Goal: Task Accomplishment & Management: Manage account settings

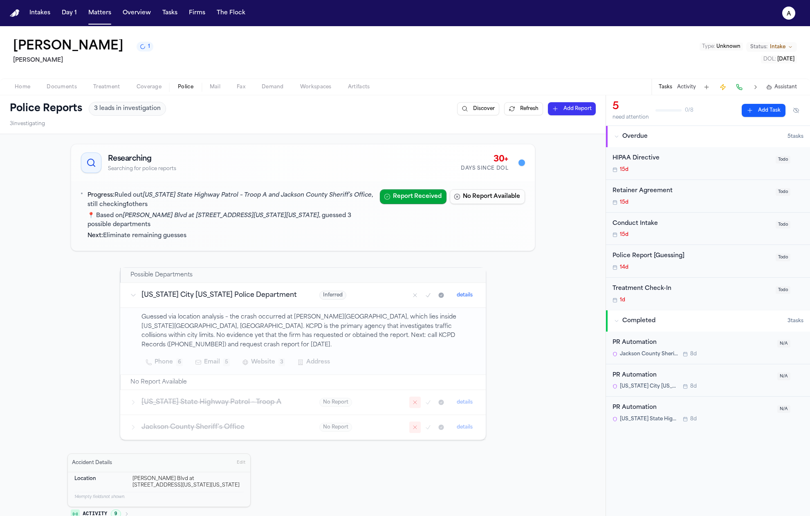
click at [280, 213] on p "📍 Based on Van Brunt Blvd at E 20th Street, Kansas City, Missouri , guessed 3 p…" at bounding box center [231, 220] width 286 height 19
click at [414, 399] on icon "Mark as no report" at bounding box center [415, 402] width 7 height 7
click at [425, 399] on icon "Mark as confirmed" at bounding box center [428, 402] width 7 height 7
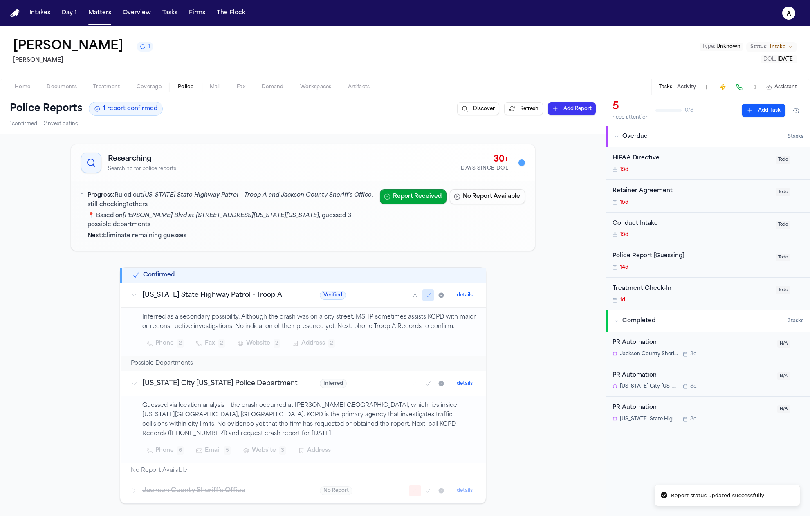
click at [427, 292] on icon "Mark as confirmed" at bounding box center [428, 295] width 7 height 7
click at [425, 292] on icon "Mark as confirmed" at bounding box center [428, 295] width 7 height 7
click at [523, 108] on button "Refresh" at bounding box center [523, 108] width 39 height 13
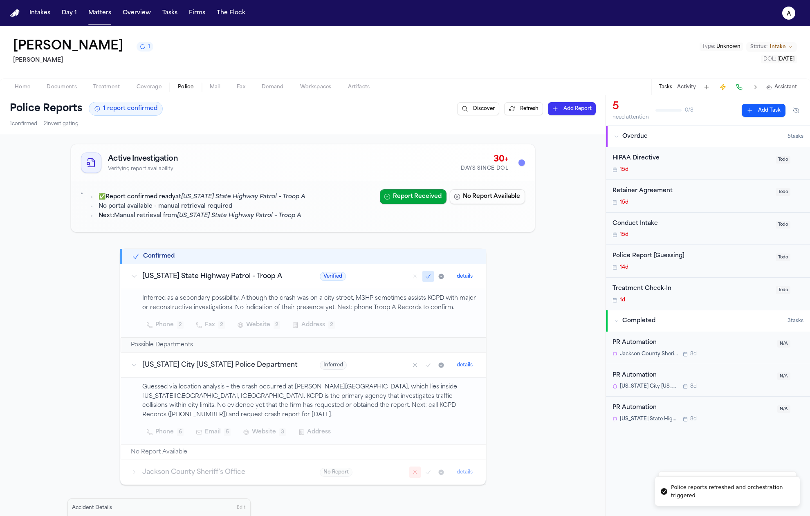
click at [523, 109] on button "Refresh" at bounding box center [523, 108] width 39 height 13
click at [283, 222] on div "✅ Report confirmed ready at Missouri State Highway Patrol – Troop A No portal a…" at bounding box center [197, 206] width 218 height 34
click at [280, 213] on em "[US_STATE] State Highway Patrol – Troop A" at bounding box center [239, 216] width 124 height 6
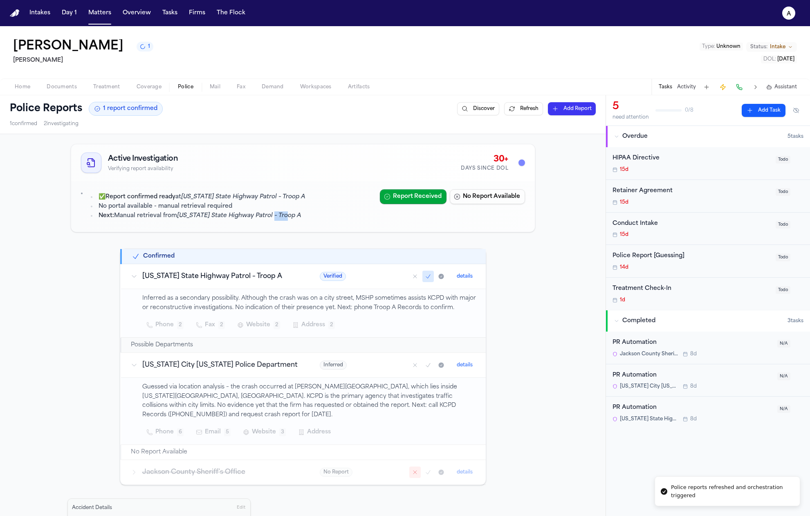
click at [280, 213] on em "[US_STATE] State Highway Patrol – Troop A" at bounding box center [239, 216] width 124 height 6
click at [282, 218] on em "[US_STATE] State Highway Patrol – Troop A" at bounding box center [239, 216] width 124 height 6
drag, startPoint x: 82, startPoint y: 200, endPoint x: 73, endPoint y: 185, distance: 17.3
click at [73, 185] on div "✅ Report confirmed ready at Missouri State Highway Patrol – Troop A No portal a…" at bounding box center [303, 206] width 464 height 51
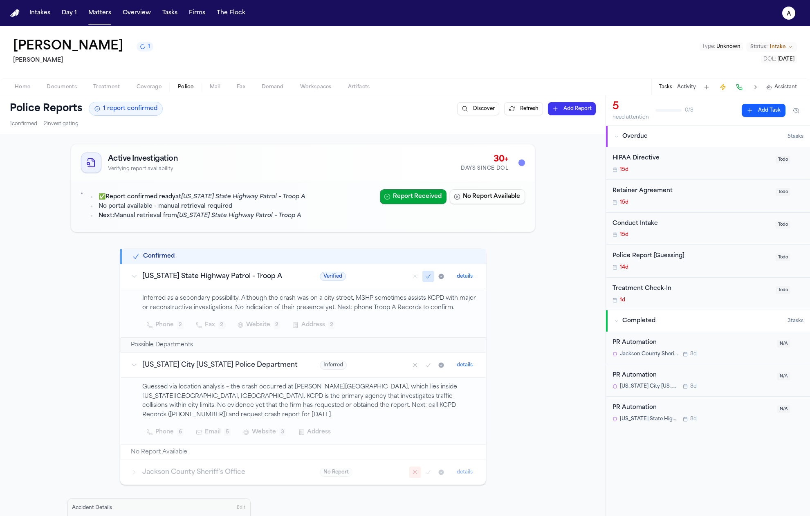
click at [81, 191] on div "✅ Report confirmed ready at Missouri State Highway Patrol – Troop A No portal a…" at bounding box center [227, 206] width 292 height 34
click at [121, 200] on strong "Report confirmed ready" at bounding box center [141, 197] width 70 height 6
click at [128, 204] on li "No portal available - manual retrieval required" at bounding box center [201, 206] width 209 height 9
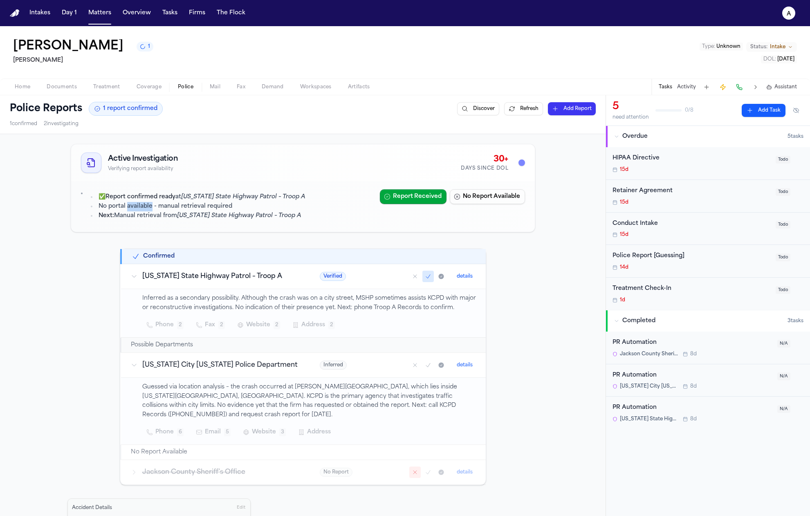
click at [128, 204] on li "No portal available - manual retrieval required" at bounding box center [201, 206] width 209 height 9
click at [422, 281] on button "Mark as confirmed" at bounding box center [427, 276] width 11 height 11
click at [410, 282] on button "Mark as no report" at bounding box center [414, 276] width 11 height 11
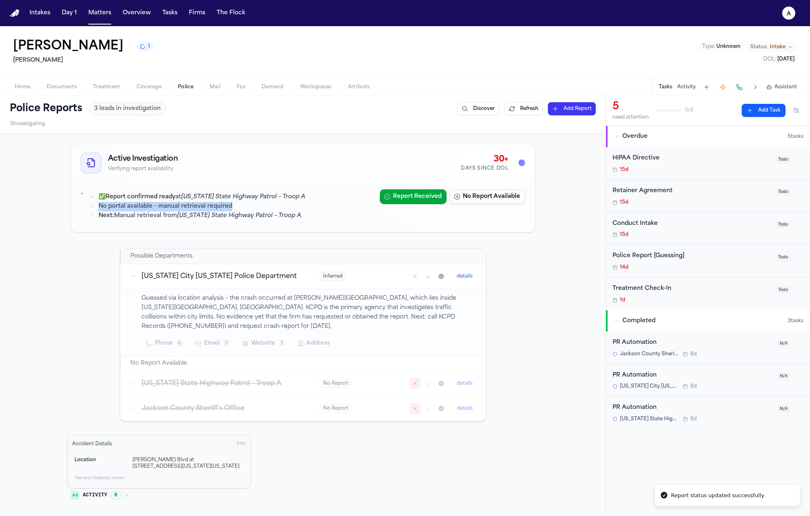
click at [412, 380] on icon "Mark as no report" at bounding box center [415, 383] width 7 height 7
click at [138, 50] on button "1" at bounding box center [145, 47] width 17 height 10
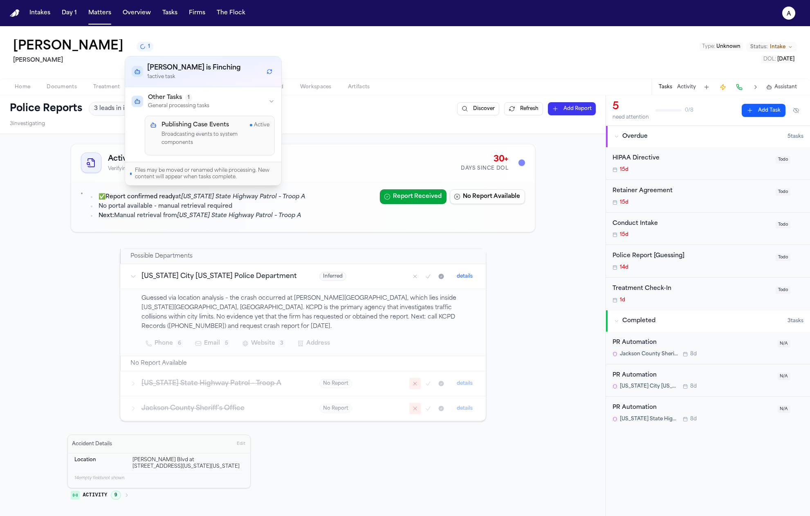
click at [215, 131] on p "Broadcasting events to system components" at bounding box center [216, 139] width 108 height 16
click at [244, 113] on button "Other Tasks 1 General processing tasks" at bounding box center [203, 101] width 156 height 29
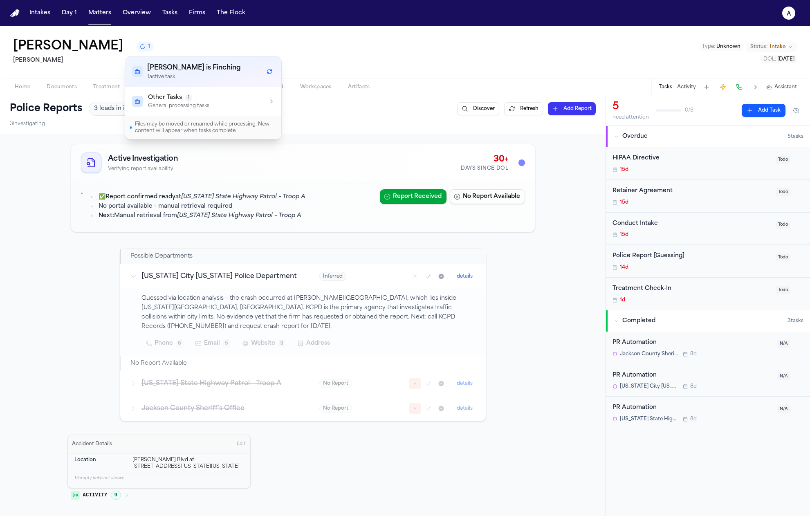
click at [245, 110] on button "Other Tasks 1 General processing tasks" at bounding box center [203, 101] width 156 height 29
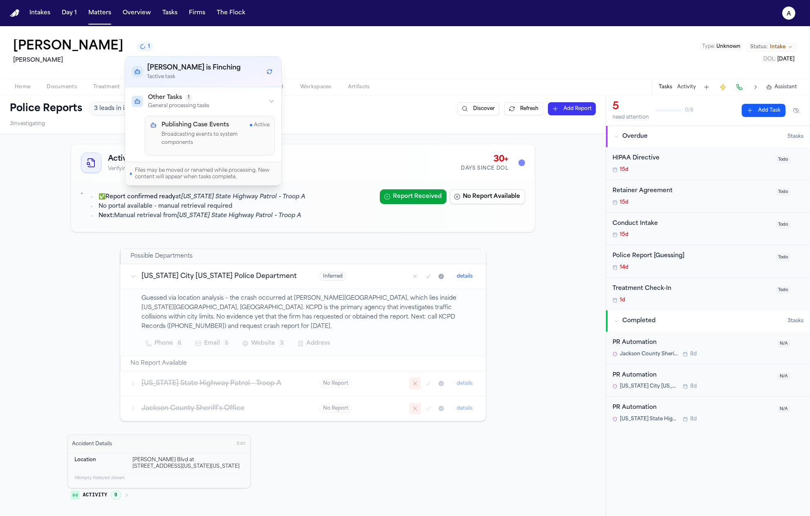
click at [249, 146] on div "Publishing Case Events Active Broadcasting events to system components" at bounding box center [210, 136] width 130 height 40
click at [261, 126] on span "Active" at bounding box center [262, 125] width 16 height 7
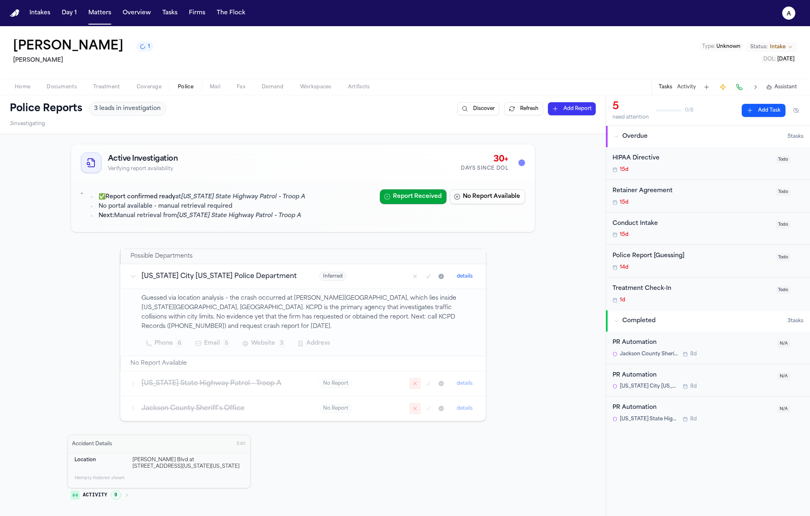
click at [508, 111] on button "Refresh" at bounding box center [523, 108] width 39 height 13
click at [509, 111] on button "Refresh" at bounding box center [523, 108] width 39 height 13
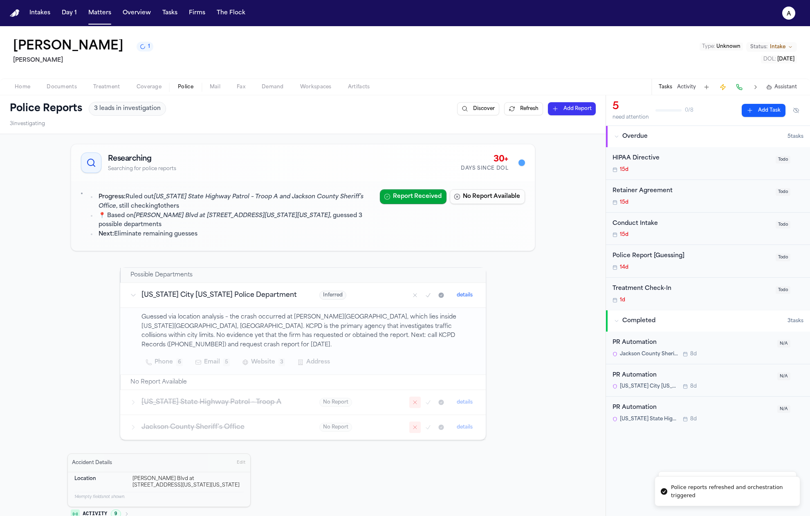
click at [509, 111] on button "Refresh" at bounding box center [523, 108] width 39 height 13
click at [517, 101] on div "Police Reports 3 leads in investigation Discover Refresh Add Report 3 investiga…" at bounding box center [303, 114] width 606 height 38
click at [517, 108] on button "Refresh" at bounding box center [523, 108] width 39 height 13
click at [316, 218] on li "📍 Based on Van Brunt Blvd at E 20th Street, Kansas City, Missouri , guessed 3 p…" at bounding box center [235, 220] width 277 height 19
click at [414, 399] on icon "Mark as no report" at bounding box center [415, 402] width 7 height 7
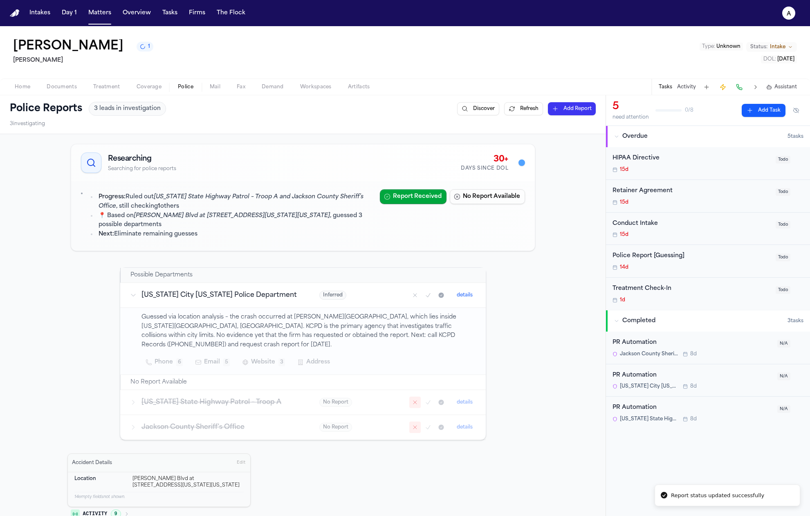
click at [414, 399] on icon "Mark as no report" at bounding box center [415, 402] width 7 height 7
click at [426, 399] on icon "Mark as confirmed" at bounding box center [428, 402] width 7 height 7
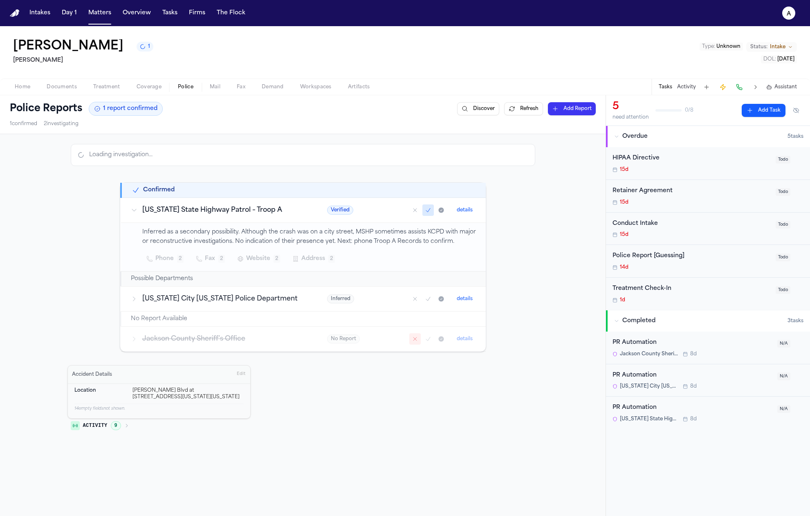
click at [139, 54] on div "Cara McFarland 1" at bounding box center [83, 46] width 140 height 15
click at [148, 50] on span "1" at bounding box center [149, 46] width 2 height 7
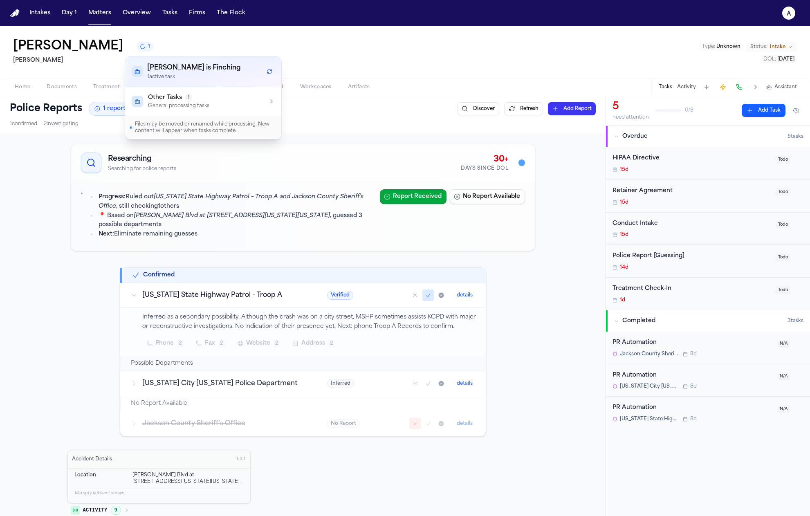
click at [177, 103] on p "General processing tasks" at bounding box center [178, 106] width 61 height 7
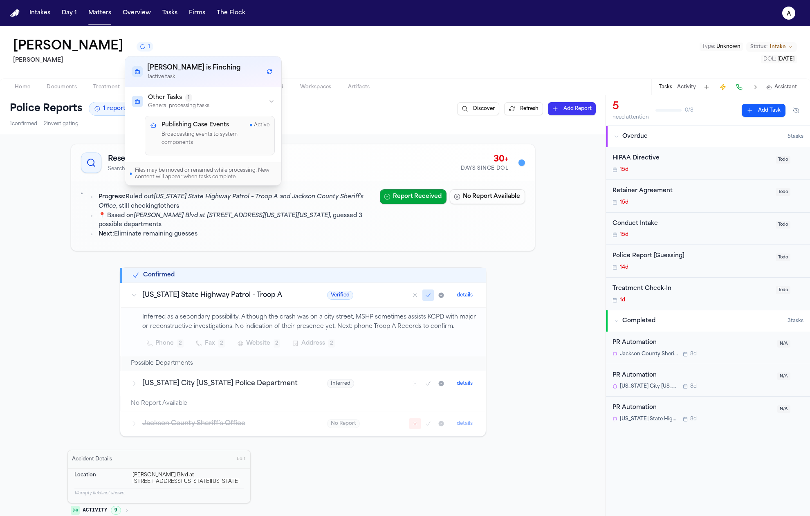
click at [182, 136] on p "Broadcasting events to system components" at bounding box center [216, 139] width 108 height 16
click at [410, 73] on div "Cara McFarland 1 Kurtz Riley Type : Unknown Status: Intake DOL : 2021-08-04" at bounding box center [405, 52] width 810 height 52
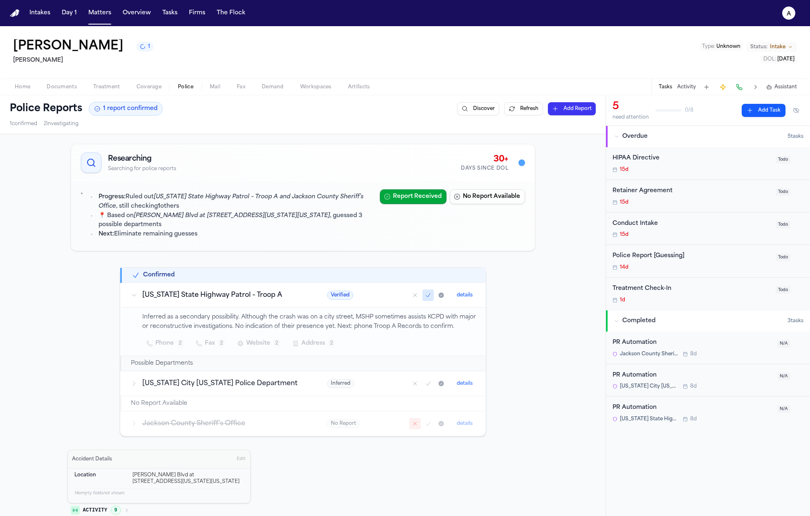
click at [683, 87] on button "Activity" at bounding box center [686, 87] width 19 height 7
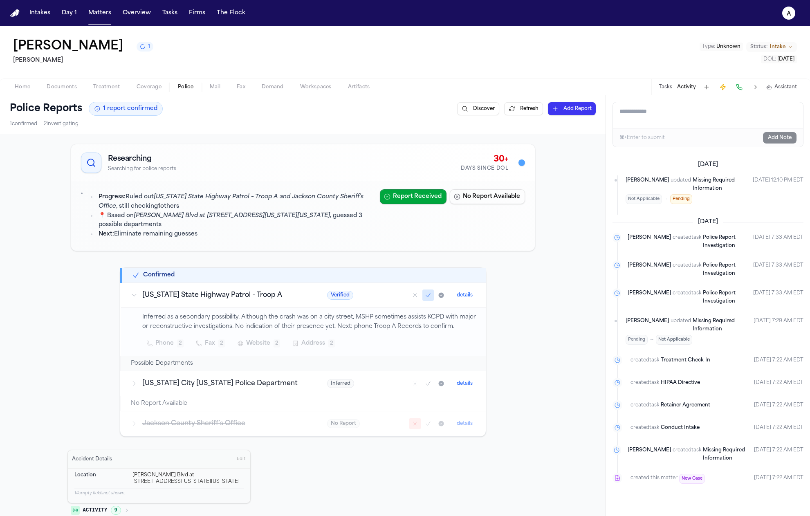
click at [657, 88] on div "Tasks Activity Assistant" at bounding box center [728, 87] width 152 height 16
click at [663, 85] on button "Tasks" at bounding box center [665, 87] width 13 height 7
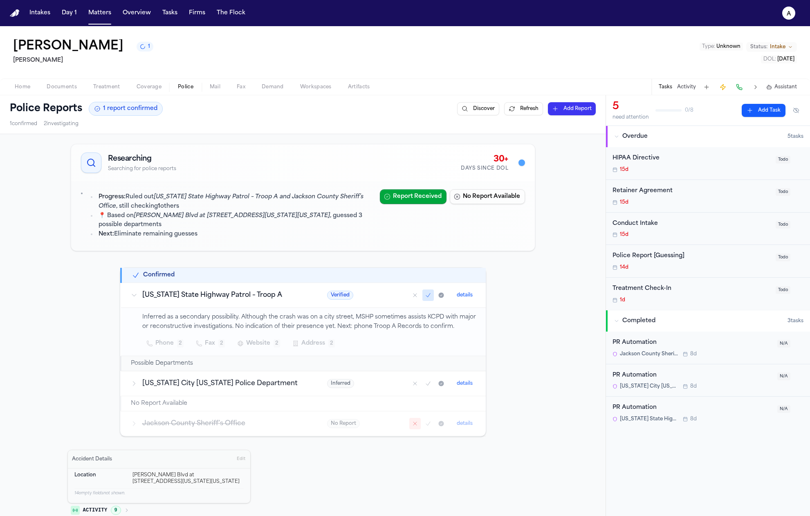
click at [682, 86] on button "Activity" at bounding box center [686, 87] width 19 height 7
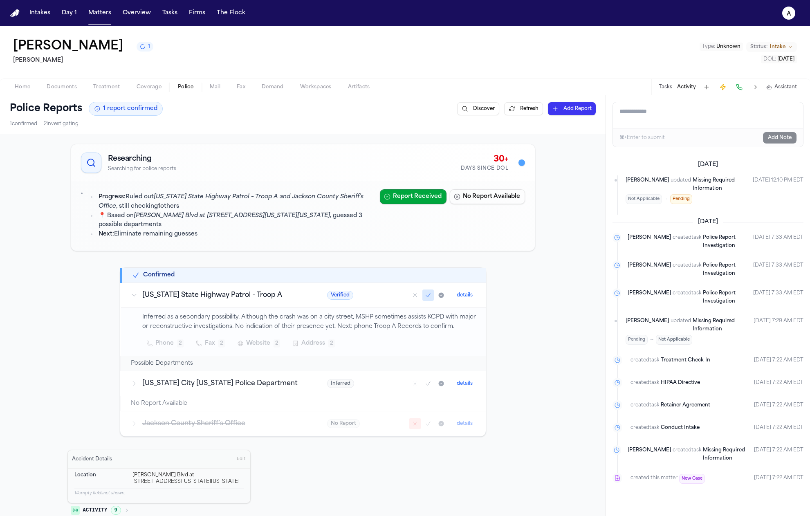
click at [482, 305] on td "Verified details" at bounding box center [401, 295] width 168 height 25
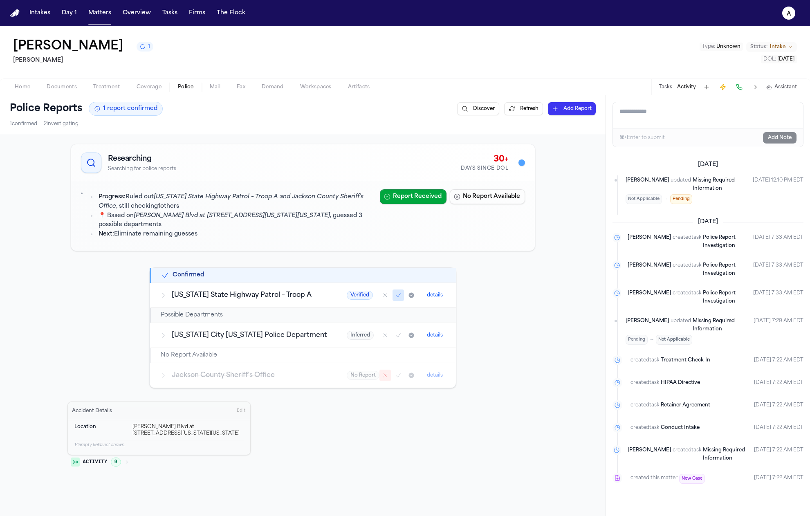
click at [667, 86] on button "Tasks" at bounding box center [665, 87] width 13 height 7
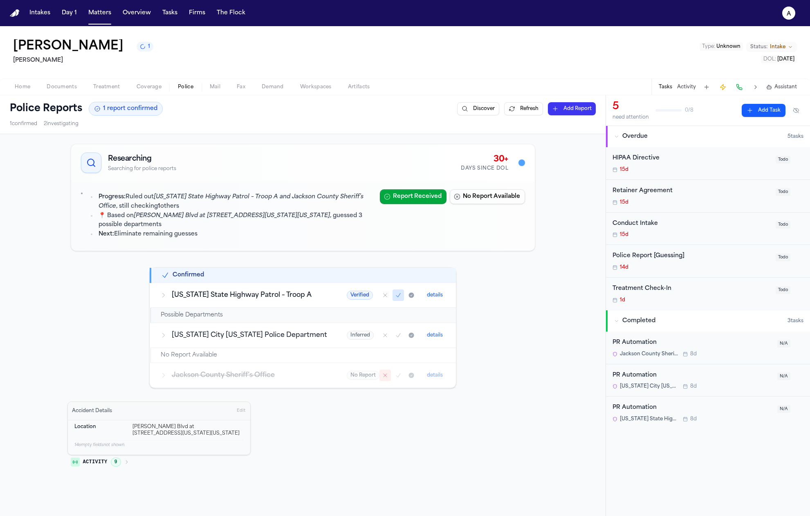
click at [510, 289] on div "Researching Searching for police reports 30+ Days Since DOL Progress: Ruled out…" at bounding box center [302, 307] width 471 height 332
click at [509, 288] on div "Researching Searching for police reports 30+ Days Since DOL Progress: Ruled out…" at bounding box center [302, 307] width 471 height 332
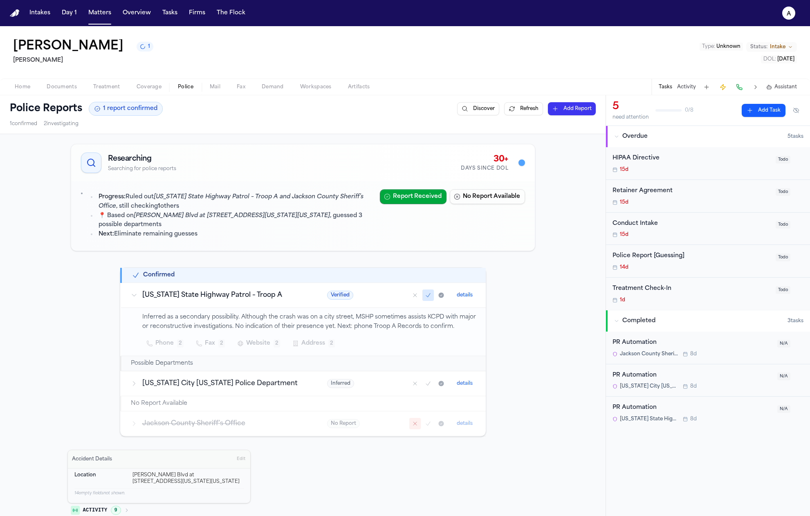
click at [507, 287] on div "Researching Searching for police reports 30+ Days Since DOL Progress: Ruled out…" at bounding box center [302, 331] width 471 height 380
click at [560, 276] on div "Researching Searching for police reports 30+ Days Since DOL Progress: Ruled out…" at bounding box center [303, 372] width 606 height 477
click at [208, 207] on li "Progress: Ruled out Missouri State Highway Patrol – Troop A and Jackson County …" at bounding box center [235, 202] width 277 height 19
click at [208, 208] on li "Progress: Ruled out Missouri State Highway Patrol – Troop A and Jackson County …" at bounding box center [235, 202] width 277 height 19
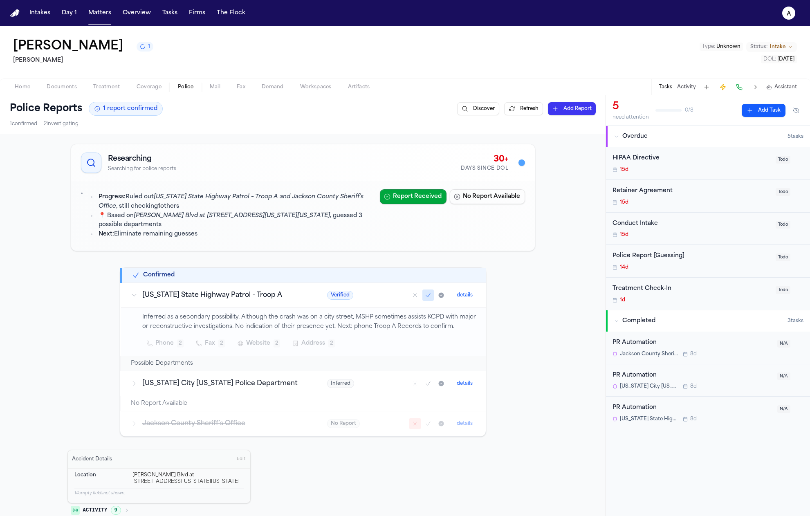
click at [217, 223] on li "📍 Based on [PERSON_NAME][GEOGRAPHIC_DATA] at [STREET_ADDRESS][US_STATE][US_STAT…" at bounding box center [235, 220] width 277 height 19
click at [221, 233] on li "Next: Eliminate remaining guesses" at bounding box center [235, 234] width 277 height 9
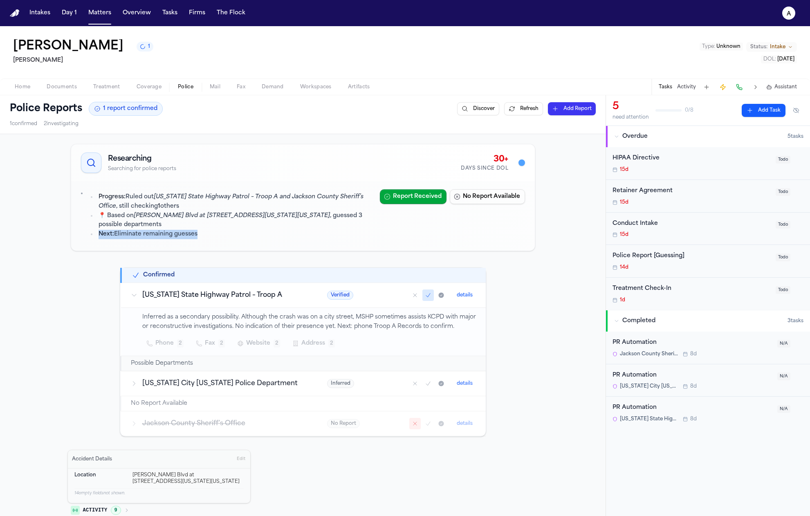
click at [221, 233] on li "Next: Eliminate remaining guesses" at bounding box center [235, 234] width 277 height 9
click at [522, 308] on div "Researching Searching for police reports 30+ Days Since DOL Progress: Ruled out…" at bounding box center [302, 331] width 471 height 380
click at [542, 311] on div "Researching Searching for police reports 30+ Days Since DOL Progress: Ruled out…" at bounding box center [303, 372] width 606 height 477
click at [539, 311] on div "Researching Searching for police reports 30+ Days Since DOL Progress: Ruled out…" at bounding box center [303, 372] width 606 height 477
click at [289, 202] on li "Progress: Ruled out Missouri State Highway Patrol – Troop A and Jackson County …" at bounding box center [235, 202] width 277 height 19
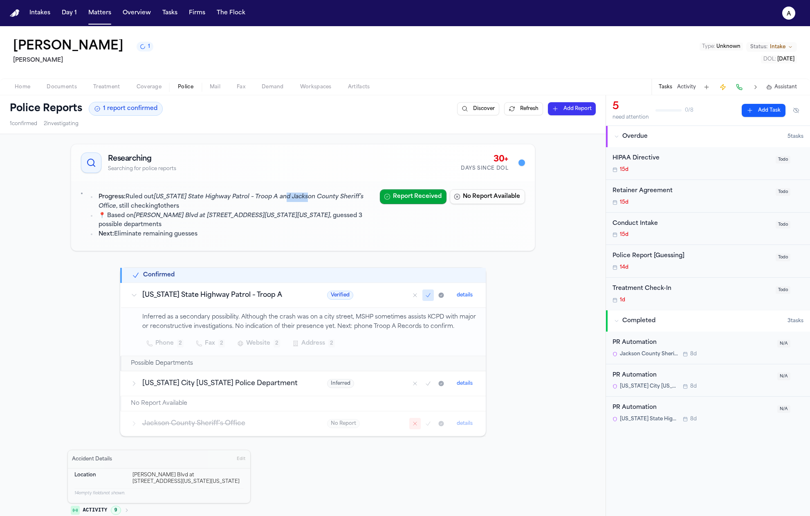
click at [289, 202] on li "Progress: Ruled out Missouri State Highway Patrol – Troop A and Jackson County …" at bounding box center [235, 202] width 277 height 19
click at [292, 216] on li "📍 Based on Van Brunt Blvd at E 20th Street, Kansas City, Missouri , guessed 3 p…" at bounding box center [235, 220] width 277 height 19
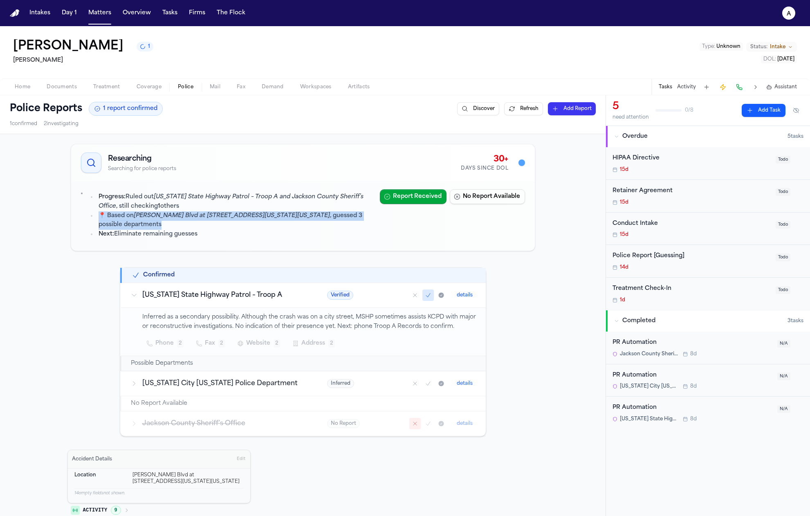
click at [294, 228] on li "📍 Based on Van Brunt Blvd at E 20th Street, Kansas City, Missouri , guessed 3 p…" at bounding box center [235, 220] width 277 height 19
click at [299, 218] on li "📍 Based on Van Brunt Blvd at E 20th Street, Kansas City, Missouri , guessed 3 p…" at bounding box center [235, 220] width 277 height 19
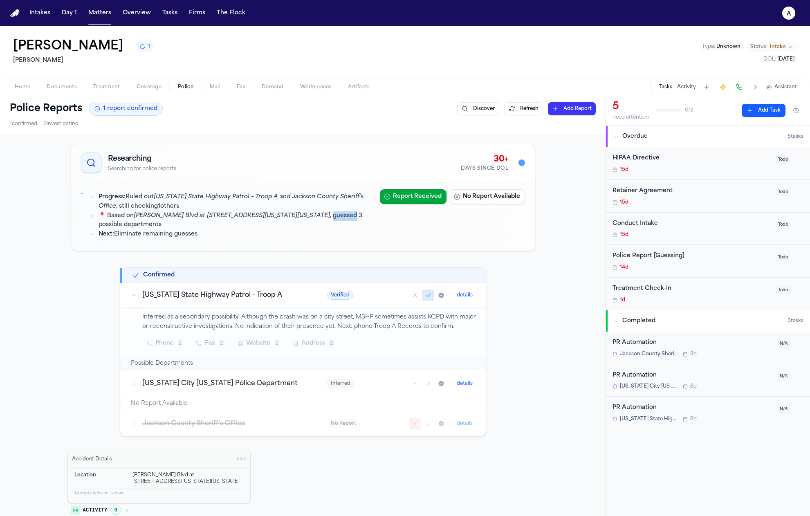
click at [299, 218] on li "📍 Based on Van Brunt Blvd at E 20th Street, Kansas City, Missouri , guessed 3 p…" at bounding box center [235, 220] width 277 height 19
click at [297, 227] on li "📍 Based on Van Brunt Blvd at E 20th Street, Kansas City, Missouri , guessed 3 p…" at bounding box center [235, 220] width 277 height 19
click at [285, 194] on em "Missouri State Highway Patrol – Troop A and Jackson County Sheriff’s Office" at bounding box center [231, 202] width 265 height 16
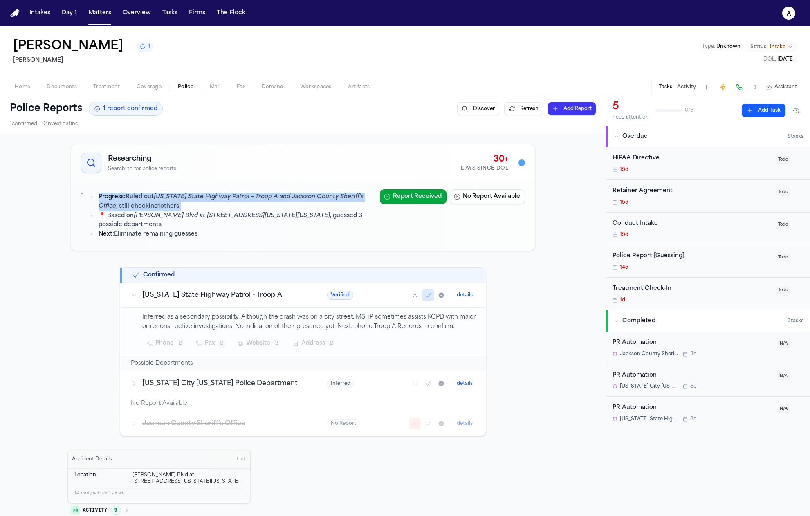
click at [285, 194] on em "Missouri State Highway Patrol – Troop A and Jackson County Sheriff’s Office" at bounding box center [231, 202] width 265 height 16
click at [139, 49] on icon "1 active task" at bounding box center [142, 46] width 7 height 7
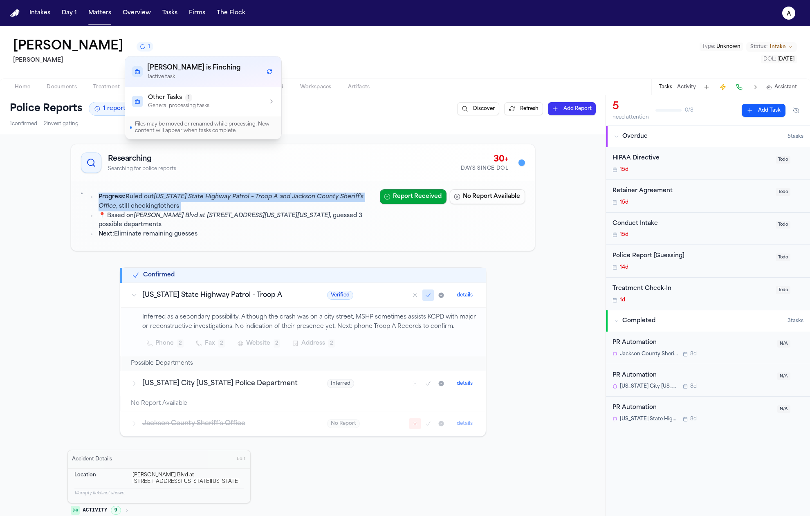
click at [139, 49] on icon "1 active task" at bounding box center [142, 46] width 7 height 7
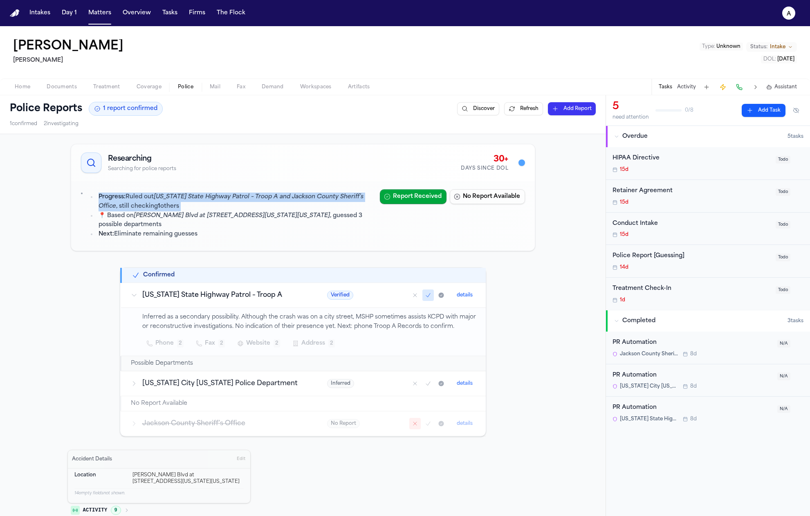
click at [423, 299] on button "Mark as confirmed" at bounding box center [427, 295] width 11 height 11
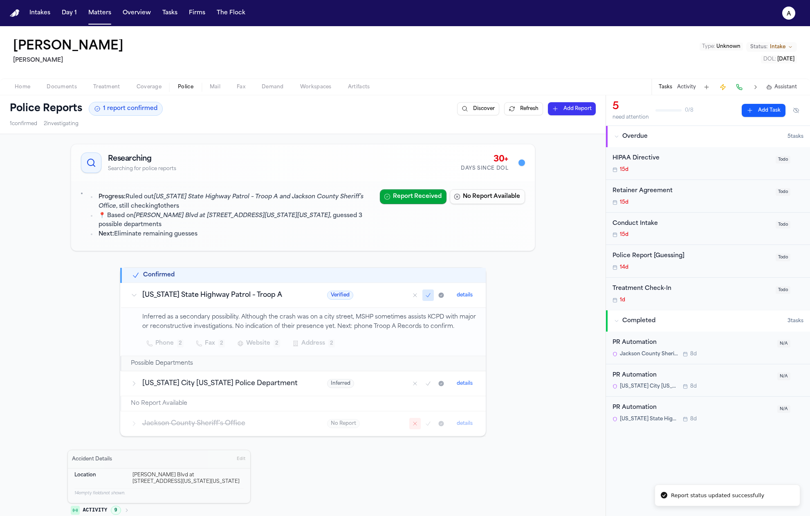
click at [556, 272] on div "Researching Searching for police reports 30+ Days Since DOL Progress: Ruled out…" at bounding box center [303, 372] width 606 height 477
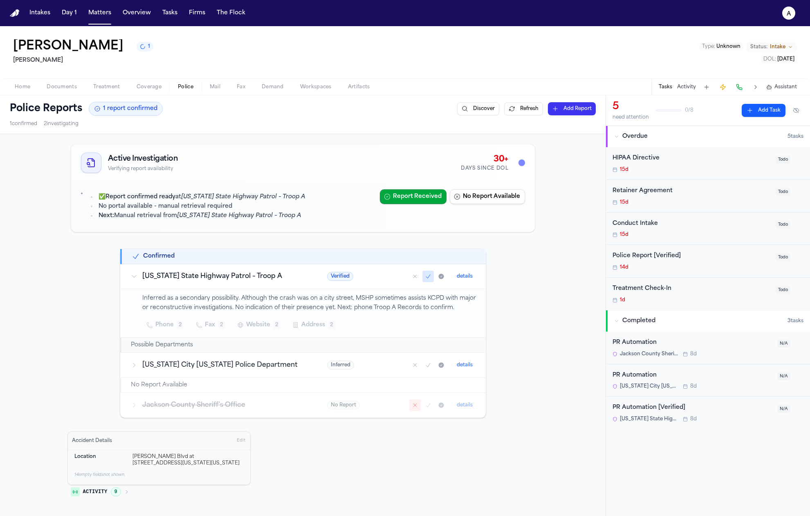
click at [413, 275] on icon "Mark as no report" at bounding box center [414, 276] width 3 height 3
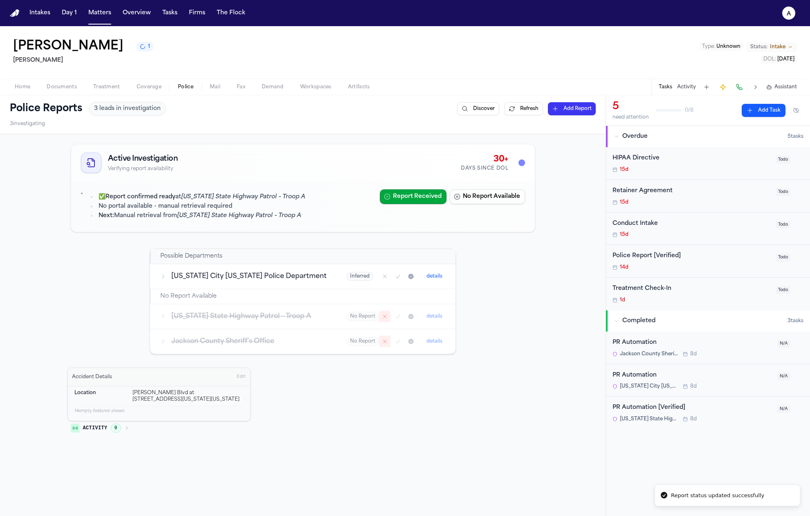
click at [382, 317] on icon "Mark as no report" at bounding box center [385, 316] width 7 height 7
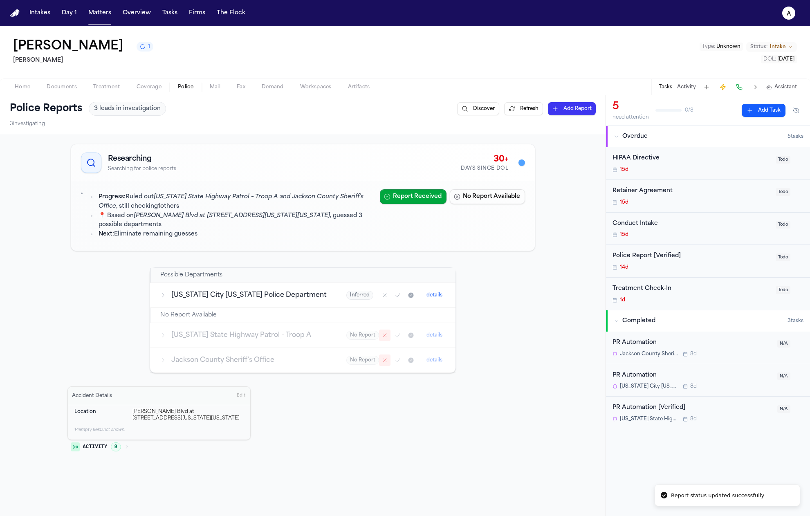
drag, startPoint x: 284, startPoint y: 222, endPoint x: 121, endPoint y: 173, distance: 170.5
click at [121, 173] on div "Researching Searching for police reports 30+ Days Since DOL Progress: Ruled out…" at bounding box center [303, 197] width 465 height 107
click at [169, 210] on li "Progress: Ruled out Missouri State Highway Patrol – Troop A and Jackson County …" at bounding box center [235, 202] width 277 height 19
click at [228, 209] on li "Progress: Ruled out Missouri State Highway Patrol – Troop A and Jackson County …" at bounding box center [235, 202] width 277 height 19
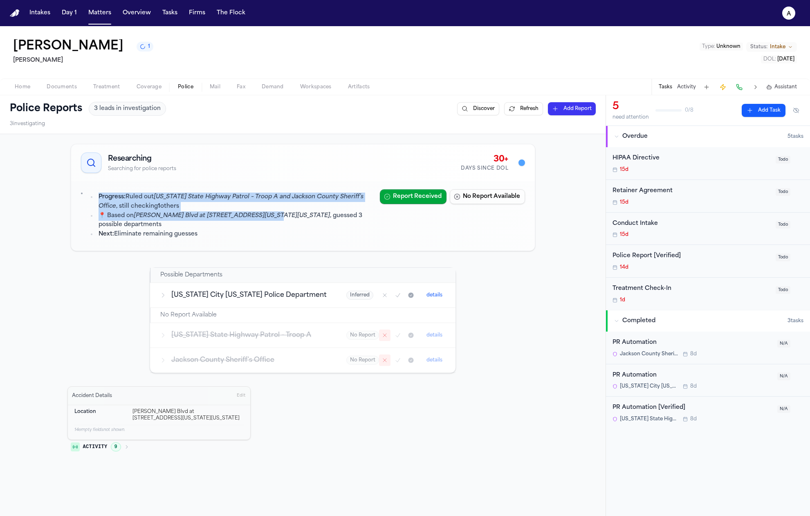
drag, startPoint x: 255, startPoint y: 217, endPoint x: 82, endPoint y: 185, distance: 176.2
click at [82, 185] on div "Progress: Ruled out Missouri State Highway Patrol – Troop A and Jackson County …" at bounding box center [303, 216] width 464 height 70
click at [168, 215] on em "[PERSON_NAME] Blvd at [STREET_ADDRESS][US_STATE][US_STATE]" at bounding box center [232, 216] width 196 height 6
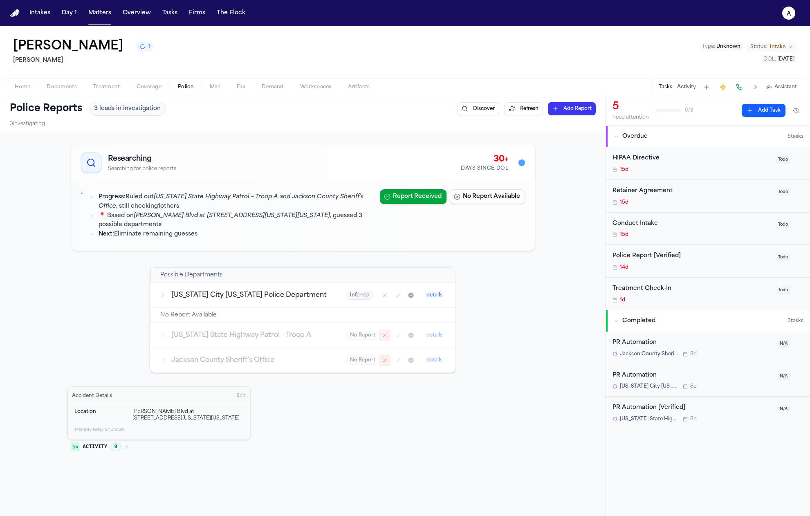
click at [81, 192] on div "Progress: Ruled out Missouri State Highway Patrol – Troop A and Jackson County …" at bounding box center [227, 215] width 292 height 53
click at [124, 216] on li "📍 Based on Van Brunt Blvd at E 20th Street, Kansas City, Missouri , guessed 3 p…" at bounding box center [235, 220] width 277 height 19
click at [222, 236] on li "Next: Eliminate remaining guesses" at bounding box center [235, 234] width 277 height 9
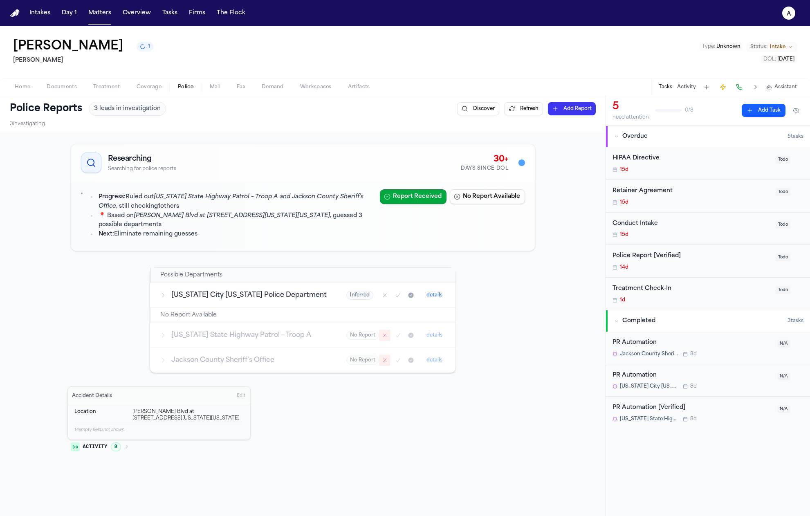
click at [222, 236] on li "Next: Eliminate remaining guesses" at bounding box center [235, 234] width 277 height 9
click at [222, 244] on div "Progress: Ruled out Missouri State Highway Patrol – Troop A and Jackson County …" at bounding box center [303, 216] width 464 height 70
drag, startPoint x: 256, startPoint y: 200, endPoint x: 153, endPoint y: 197, distance: 103.1
click at [153, 197] on em "Missouri State Highway Patrol – Troop A and Jackson County Sheriff’s Office" at bounding box center [231, 202] width 265 height 16
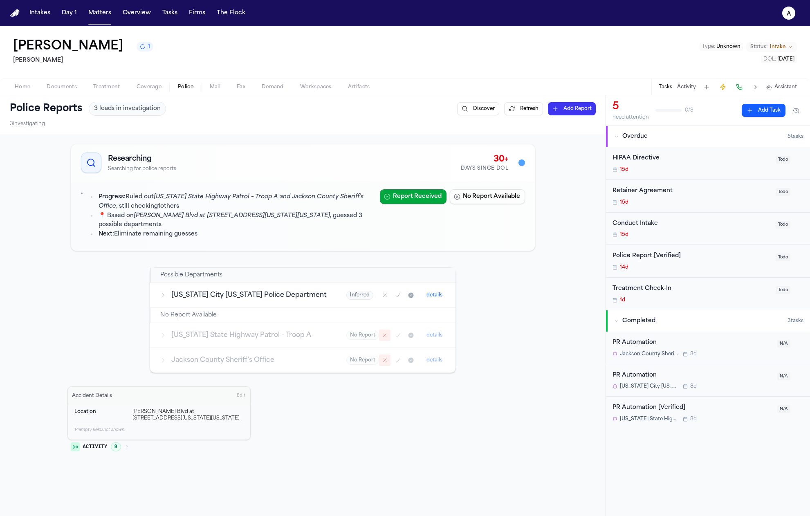
click at [279, 222] on li "📍 Based on Van Brunt Blvd at E 20th Street, Kansas City, Missouri , guessed 3 p…" at bounding box center [235, 220] width 277 height 19
click at [268, 209] on li "Progress: Ruled out Missouri State Highway Patrol – Troop A and Jackson County …" at bounding box center [235, 202] width 277 height 19
click at [213, 225] on li "📍 Based on Van Brunt Blvd at E 20th Street, Kansas City, Missouri , guessed 3 p…" at bounding box center [235, 220] width 277 height 19
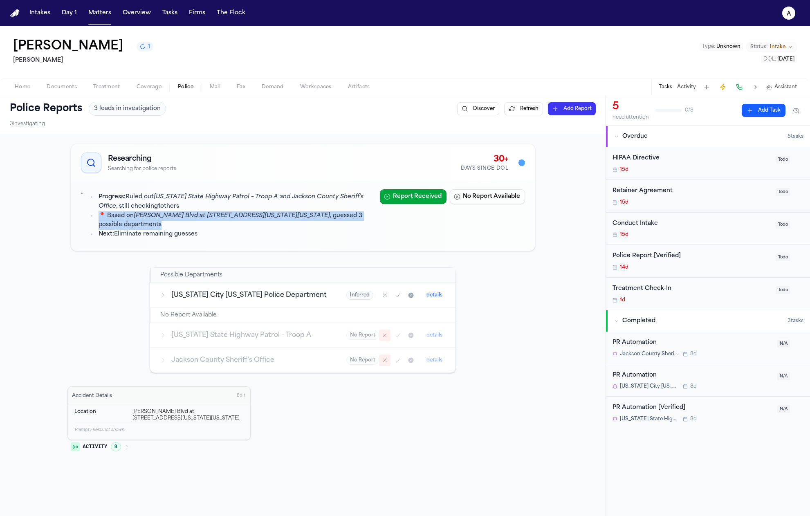
click at [256, 215] on em "[PERSON_NAME] Blvd at [STREET_ADDRESS][US_STATE][US_STATE]" at bounding box center [232, 216] width 196 height 6
click at [313, 227] on li "📍 Based on Van Brunt Blvd at E 20th Street, Kansas City, Missouri , guessed 3 p…" at bounding box center [235, 220] width 277 height 19
click at [316, 232] on li "Next: Eliminate remaining guesses" at bounding box center [235, 234] width 277 height 9
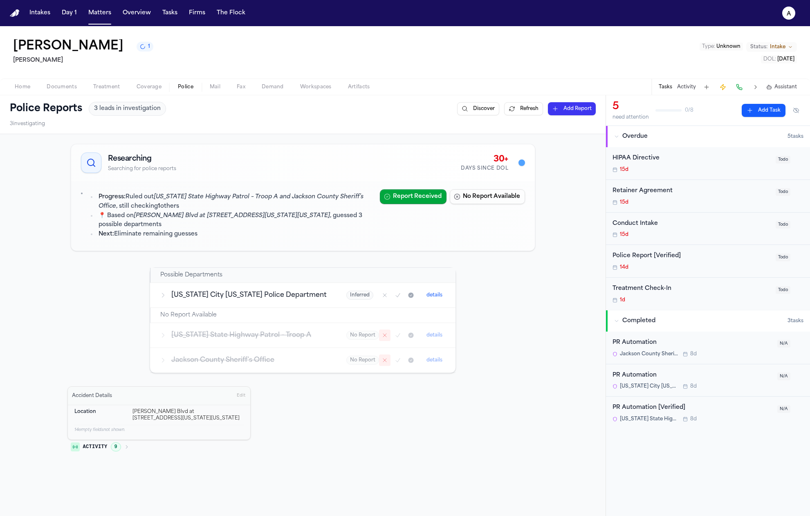
click at [317, 225] on li "📍 Based on Van Brunt Blvd at E 20th Street, Kansas City, Missouri , guessed 3 p…" at bounding box center [235, 220] width 277 height 19
click at [396, 296] on icon "Mark as confirmed" at bounding box center [398, 295] width 4 height 4
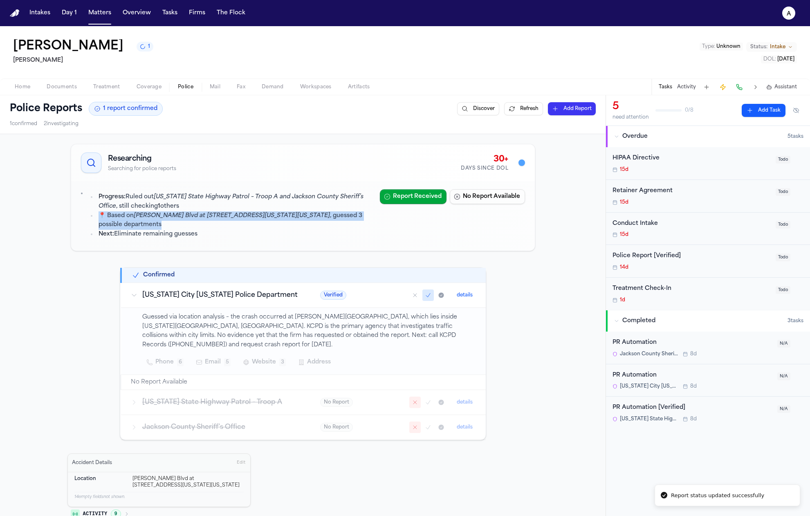
click at [426, 297] on icon "Mark as confirmed" at bounding box center [428, 295] width 4 height 4
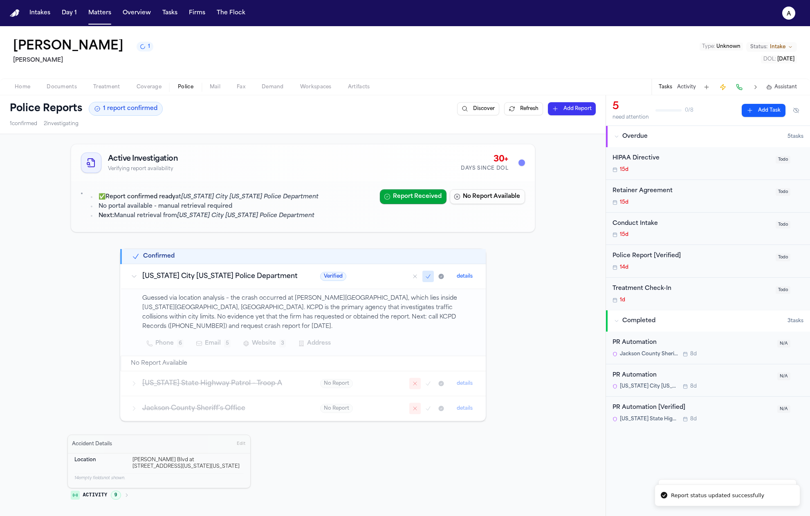
click at [259, 195] on em "Kansas City Missouri Police Department" at bounding box center [249, 197] width 137 height 6
click at [265, 213] on em "Kansas City Missouri Police Department" at bounding box center [245, 216] width 137 height 6
click at [265, 213] on em "[US_STATE] City [US_STATE] Police Department" at bounding box center [245, 216] width 137 height 6
click at [273, 218] on em "[US_STATE] City [US_STATE] Police Department" at bounding box center [245, 216] width 137 height 6
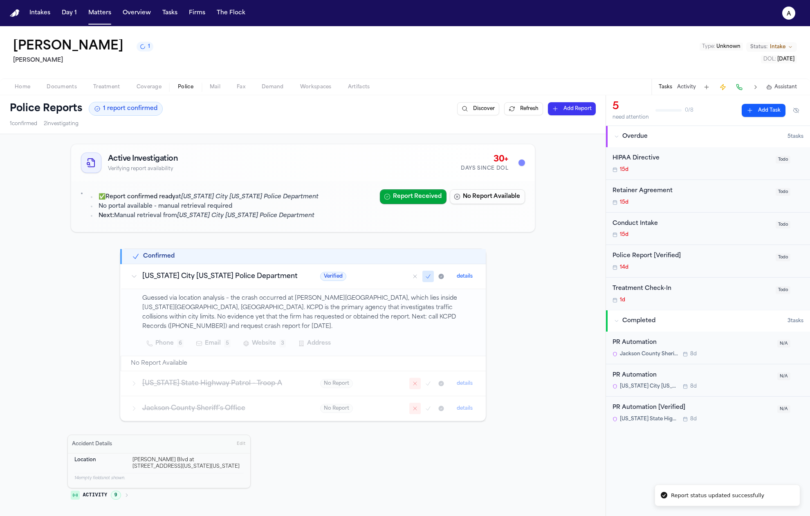
click at [299, 218] on div "✅ Report confirmed ready at [US_STATE] City [US_STATE] Police Department No por…" at bounding box center [227, 206] width 292 height 34
click at [299, 223] on div "✅ Report confirmed ready at [US_STATE] City [US_STATE] Police Department No por…" at bounding box center [227, 206] width 292 height 34
click at [319, 302] on p "Guessed via location analysis – the crash occurred at [PERSON_NAME][GEOGRAPHIC_…" at bounding box center [309, 312] width 334 height 37
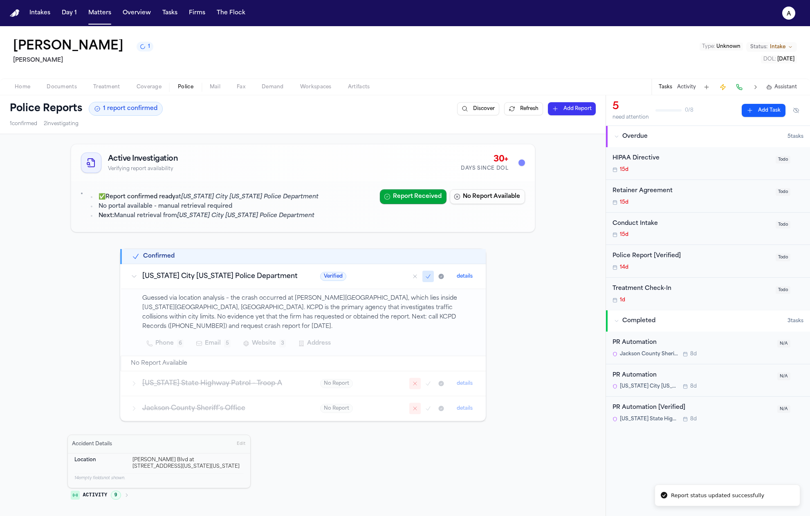
click at [319, 302] on p "Guessed via location analysis – the crash occurred at [PERSON_NAME][GEOGRAPHIC_…" at bounding box center [309, 312] width 334 height 37
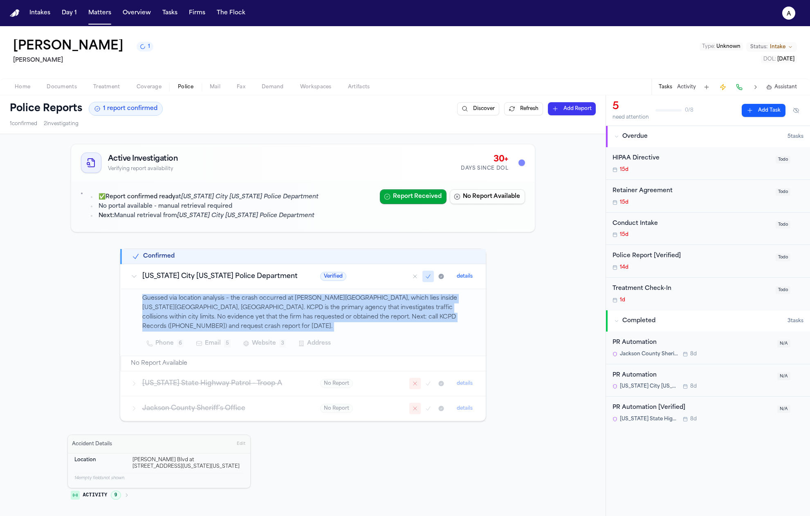
click at [319, 302] on p "Guessed via location analysis – the crash occurred at [PERSON_NAME][GEOGRAPHIC_…" at bounding box center [309, 312] width 334 height 37
click at [255, 339] on span "Website" at bounding box center [264, 344] width 24 height 10
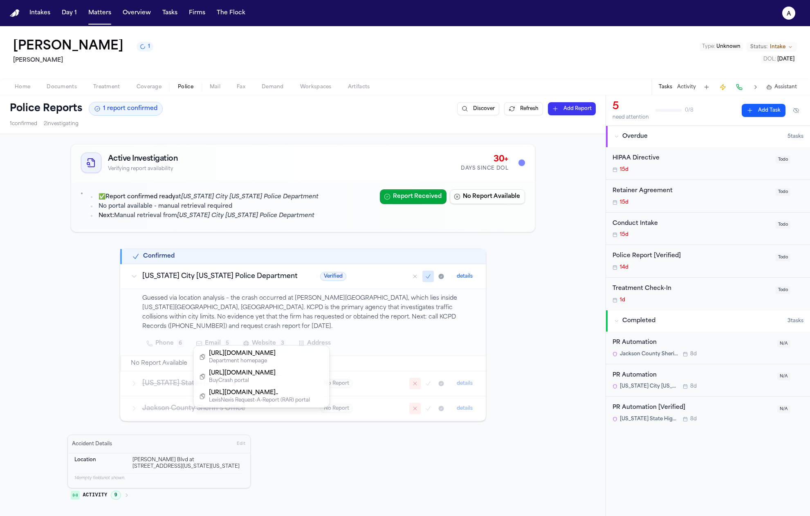
click at [183, 204] on div "Active Investigation Verifying report availability 30+ Days Since DOL ✅ Report …" at bounding box center [302, 323] width 471 height 365
click at [183, 204] on li "No portal available - manual retrieval required" at bounding box center [208, 206] width 222 height 9
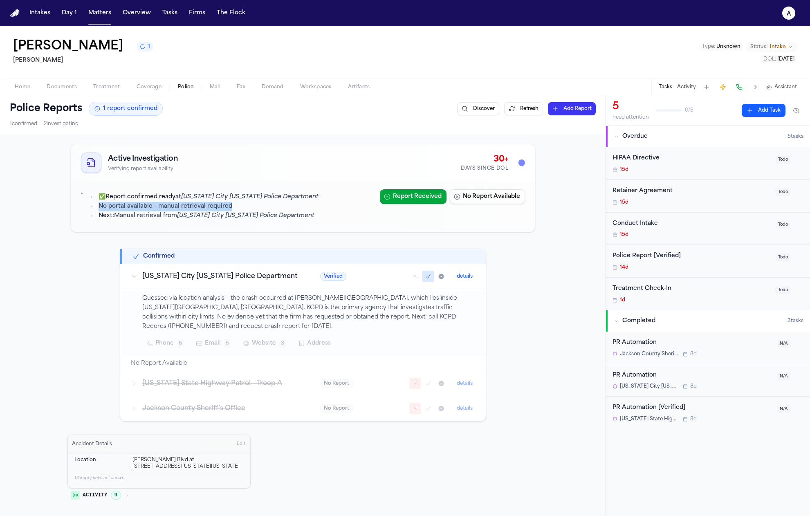
click at [183, 204] on li "No portal available - manual retrieval required" at bounding box center [208, 206] width 222 height 9
click at [131, 200] on strong "Report confirmed ready" at bounding box center [141, 197] width 70 height 6
click at [130, 204] on li "No portal available - manual retrieval required" at bounding box center [208, 206] width 222 height 9
click at [272, 339] on span "Website" at bounding box center [264, 344] width 24 height 10
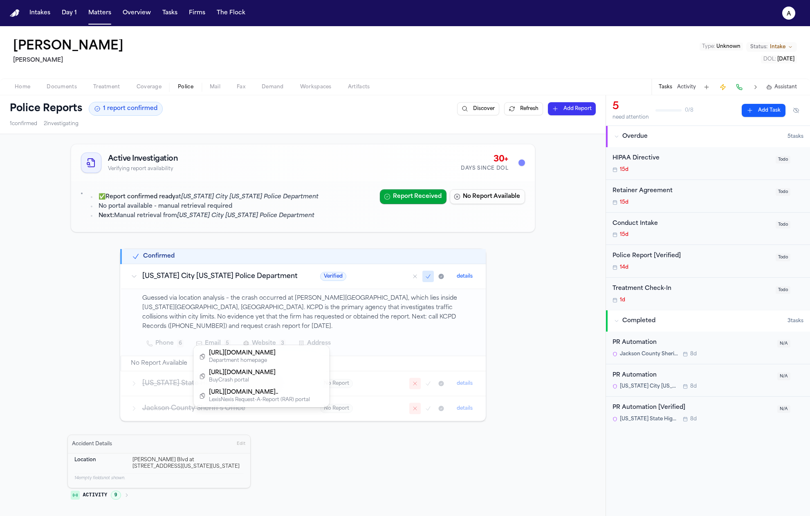
click at [280, 294] on div "Guessed via location analysis – the crash occurred at Van Brunt Blvd & E 20th S…" at bounding box center [309, 322] width 334 height 57
click at [457, 278] on button "details" at bounding box center [465, 277] width 22 height 10
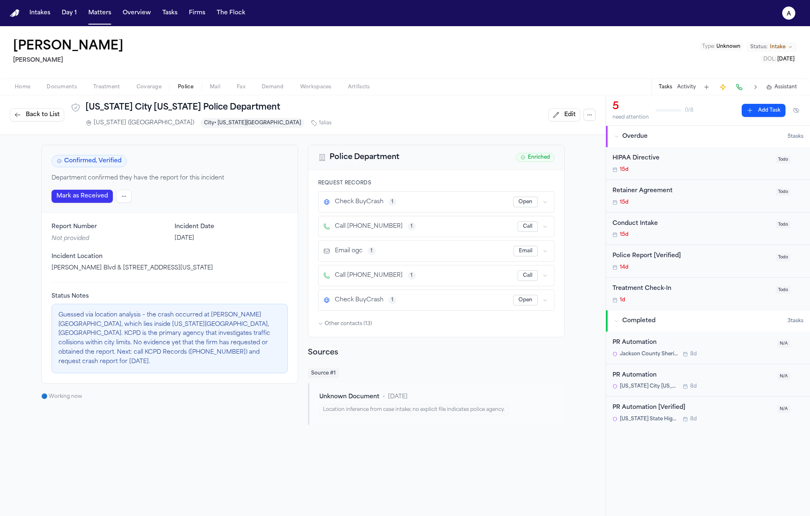
click at [543, 200] on icon "button" at bounding box center [545, 202] width 5 height 5
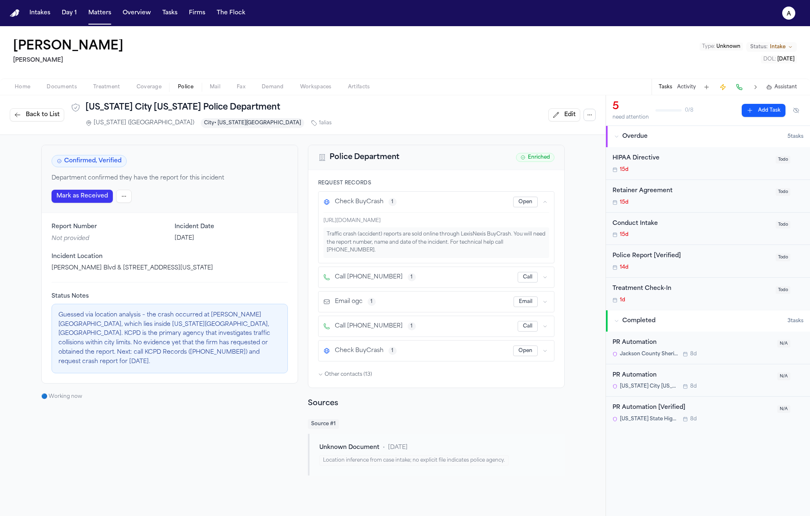
click at [543, 200] on icon "button" at bounding box center [545, 202] width 5 height 5
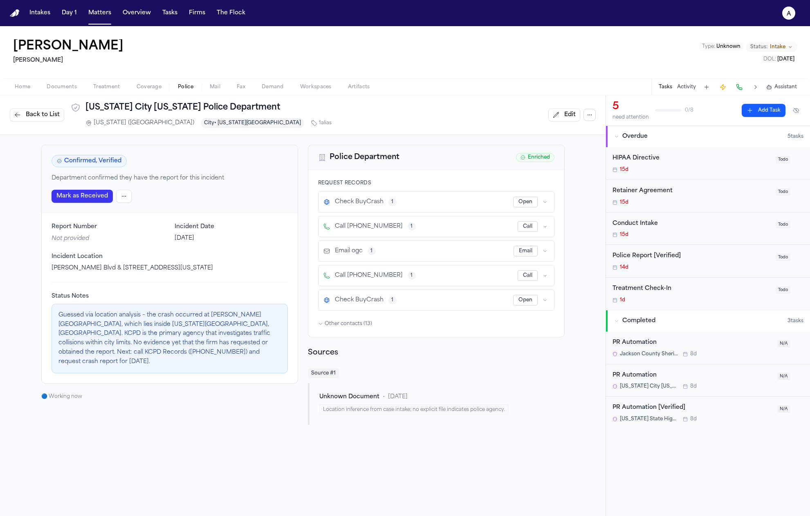
click at [20, 120] on button "Back to List" at bounding box center [37, 114] width 54 height 13
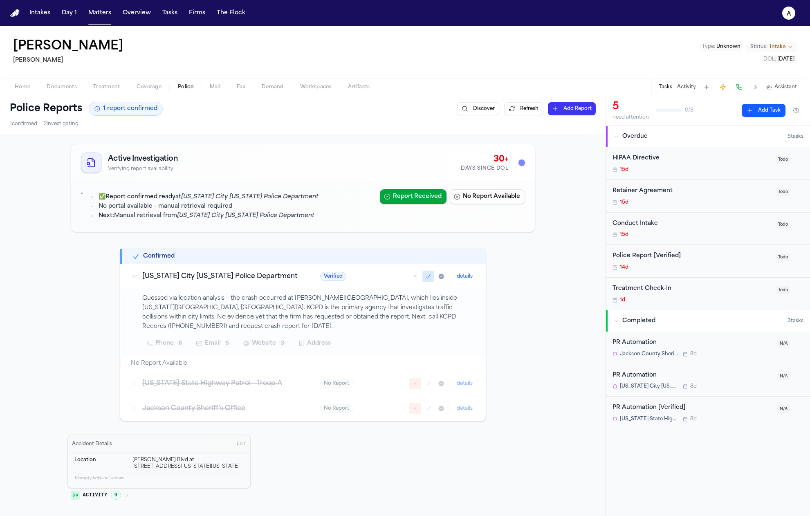
click at [425, 276] on icon "Mark as confirmed" at bounding box center [428, 276] width 7 height 7
click at [426, 276] on icon "Mark as confirmed" at bounding box center [428, 277] width 4 height 4
click at [425, 277] on icon "Mark as confirmed" at bounding box center [428, 276] width 7 height 7
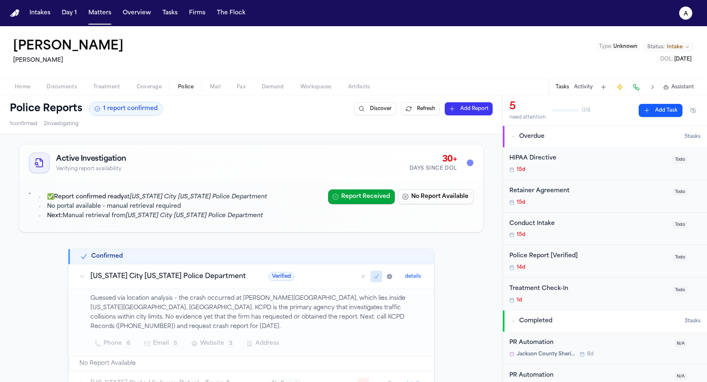
scroll to position [121, 0]
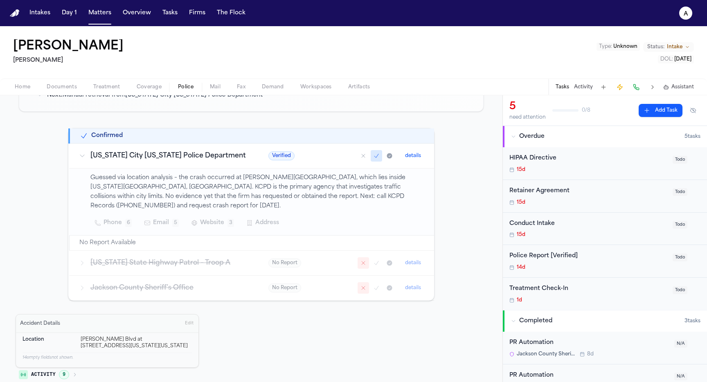
click at [185, 321] on span "Edit" at bounding box center [189, 324] width 9 height 6
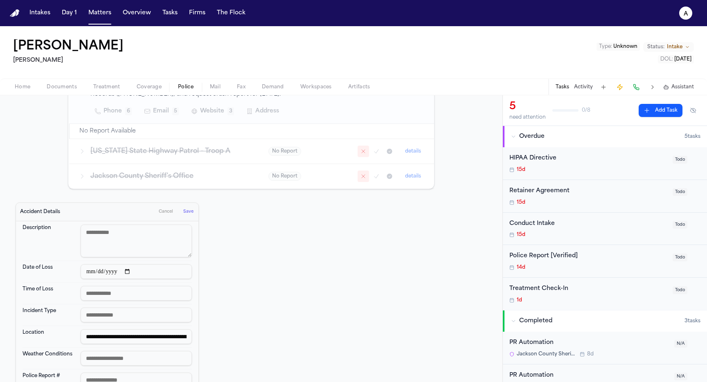
click at [159, 209] on span "Cancel" at bounding box center [166, 212] width 14 height 6
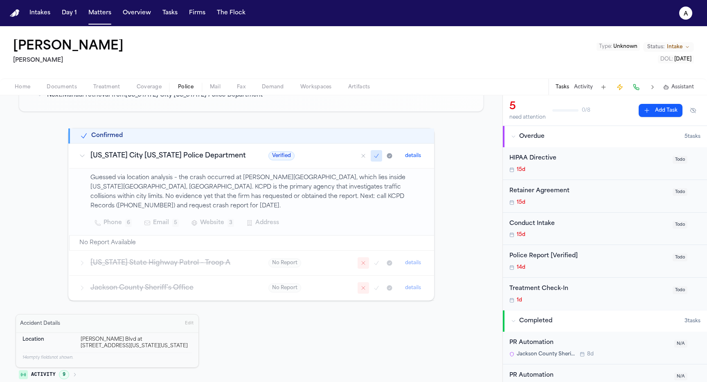
click at [189, 321] on span "Edit" at bounding box center [189, 324] width 9 height 6
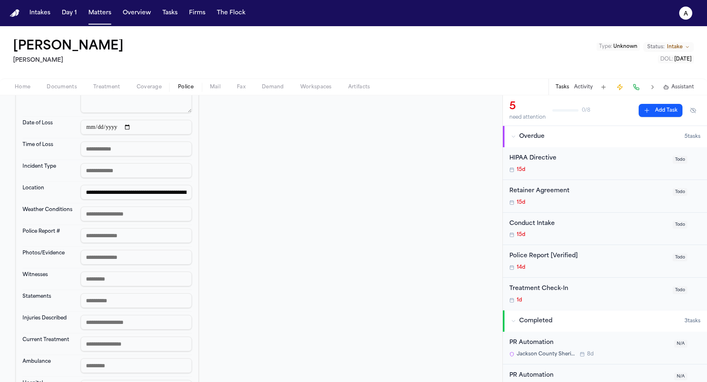
scroll to position [374, 0]
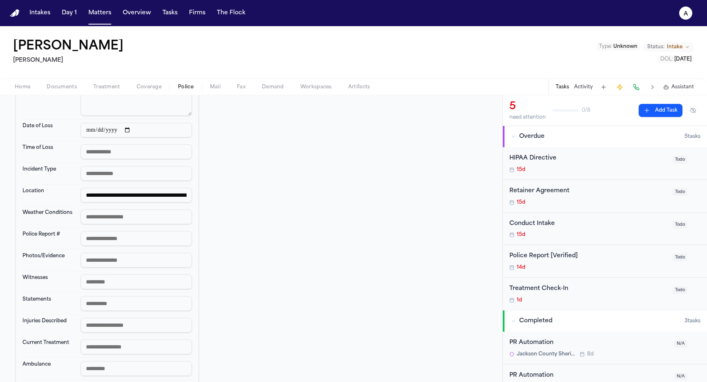
click at [137, 231] on input "text" at bounding box center [136, 238] width 111 height 15
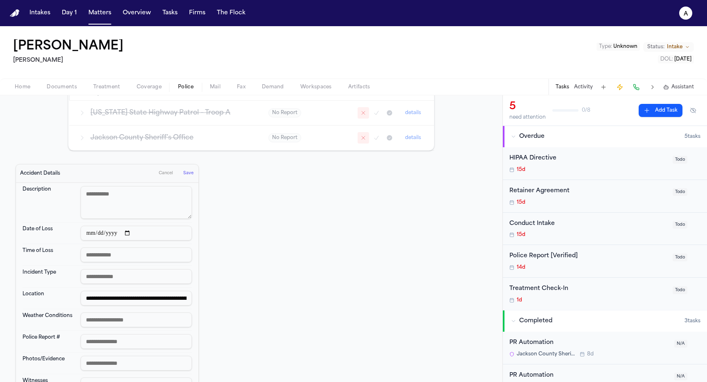
scroll to position [280, 0]
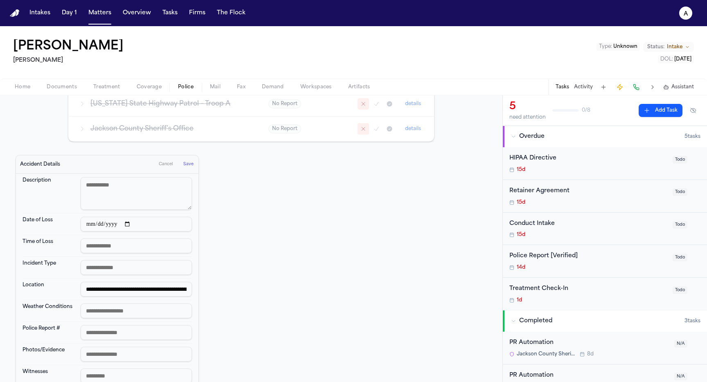
click at [162, 162] on span "Cancel" at bounding box center [166, 165] width 14 height 6
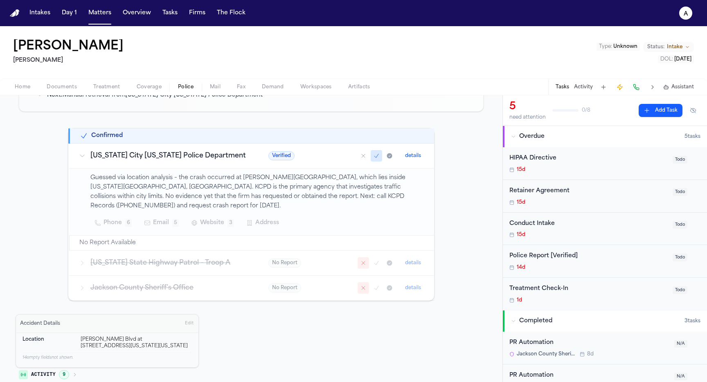
click at [356, 339] on div "Accident Details Edit Location Van Brunt Blvd at E 20th Street, Kansas City, Mi…" at bounding box center [251, 349] width 471 height 71
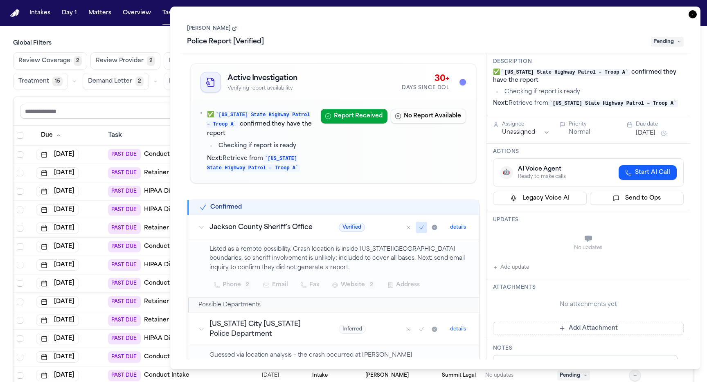
click at [418, 230] on icon "Mark as confirmed" at bounding box center [421, 227] width 7 height 7
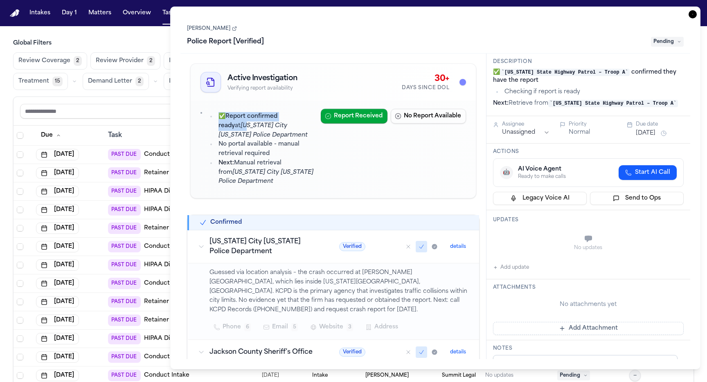
drag, startPoint x: 199, startPoint y: 110, endPoint x: 229, endPoint y: 126, distance: 33.7
click at [227, 126] on div "✅ Report confirmed ready at [US_STATE] City [US_STATE] Police Department No por…" at bounding box center [333, 149] width 285 height 97
click at [238, 144] on li "No portal available - manual retrieval required" at bounding box center [265, 149] width 98 height 19
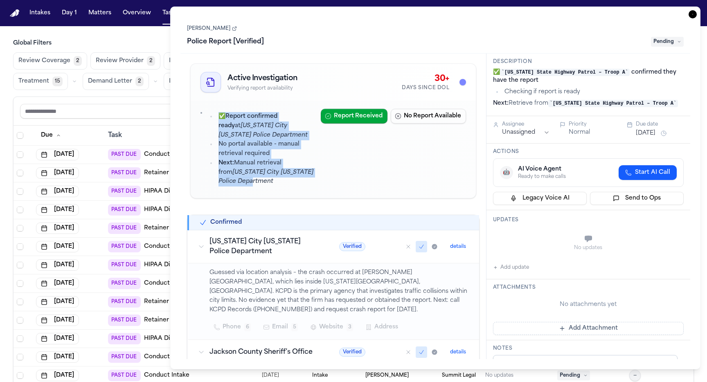
drag, startPoint x: 272, startPoint y: 182, endPoint x: 189, endPoint y: 106, distance: 112.9
click at [189, 106] on div "Active Investigation Verifying report availability 30+ Days Since DOL ✅ Report …" at bounding box center [333, 307] width 292 height 495
click at [200, 114] on div "✅ Report confirmed ready at [US_STATE] City [US_STATE] Police Department No por…" at bounding box center [333, 149] width 285 height 97
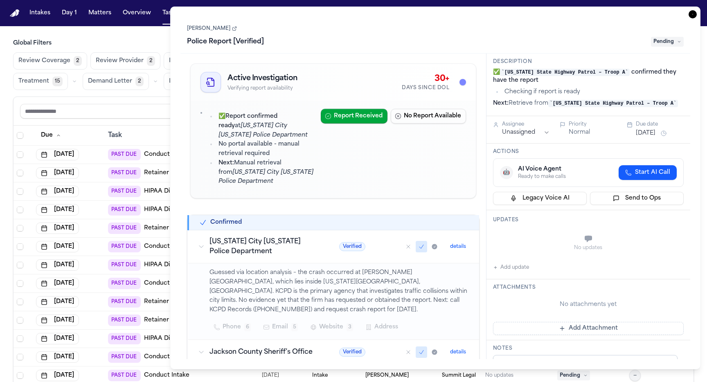
click at [200, 114] on div "✅ Report confirmed ready at [US_STATE] City [US_STATE] Police Department No por…" at bounding box center [333, 149] width 285 height 97
